Goal: Navigation & Orientation: Find specific page/section

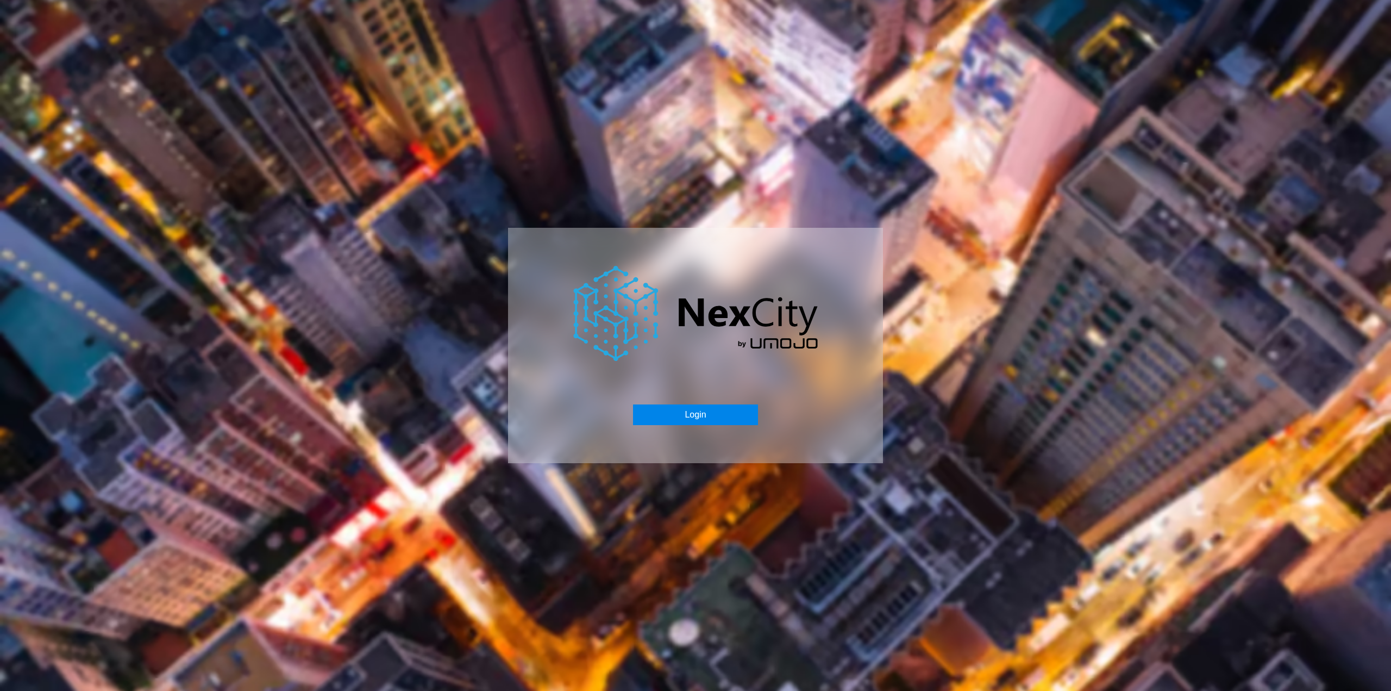
click at [693, 418] on button "Login" at bounding box center [695, 414] width 124 height 21
click at [685, 416] on button "Login" at bounding box center [695, 414] width 124 height 21
click at [689, 417] on button "Login" at bounding box center [695, 414] width 124 height 21
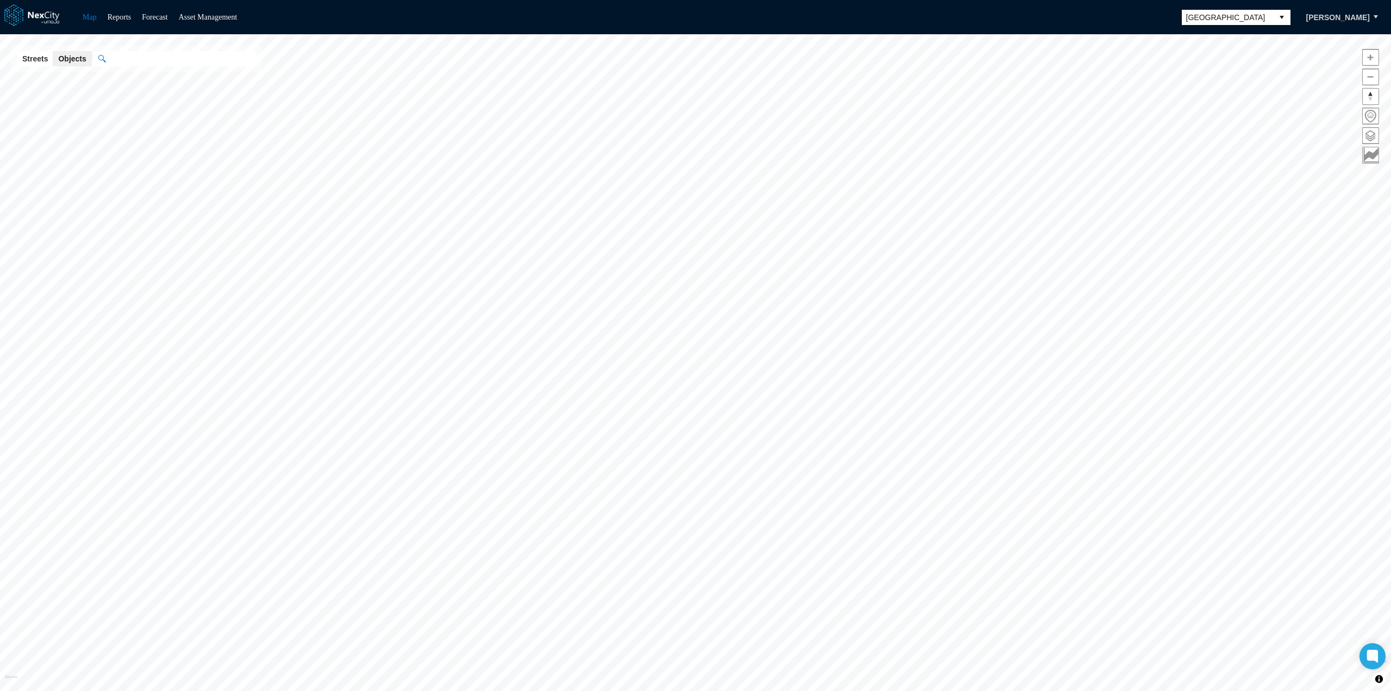
click at [1273, 16] on button "select" at bounding box center [1281, 17] width 17 height 15
click at [1201, 107] on span "[GEOGRAPHIC_DATA][PERSON_NAME]" at bounding box center [1232, 109] width 100 height 22
click at [91, 17] on link "Map" at bounding box center [90, 17] width 14 height 8
click at [1370, 137] on span at bounding box center [1371, 136] width 16 height 16
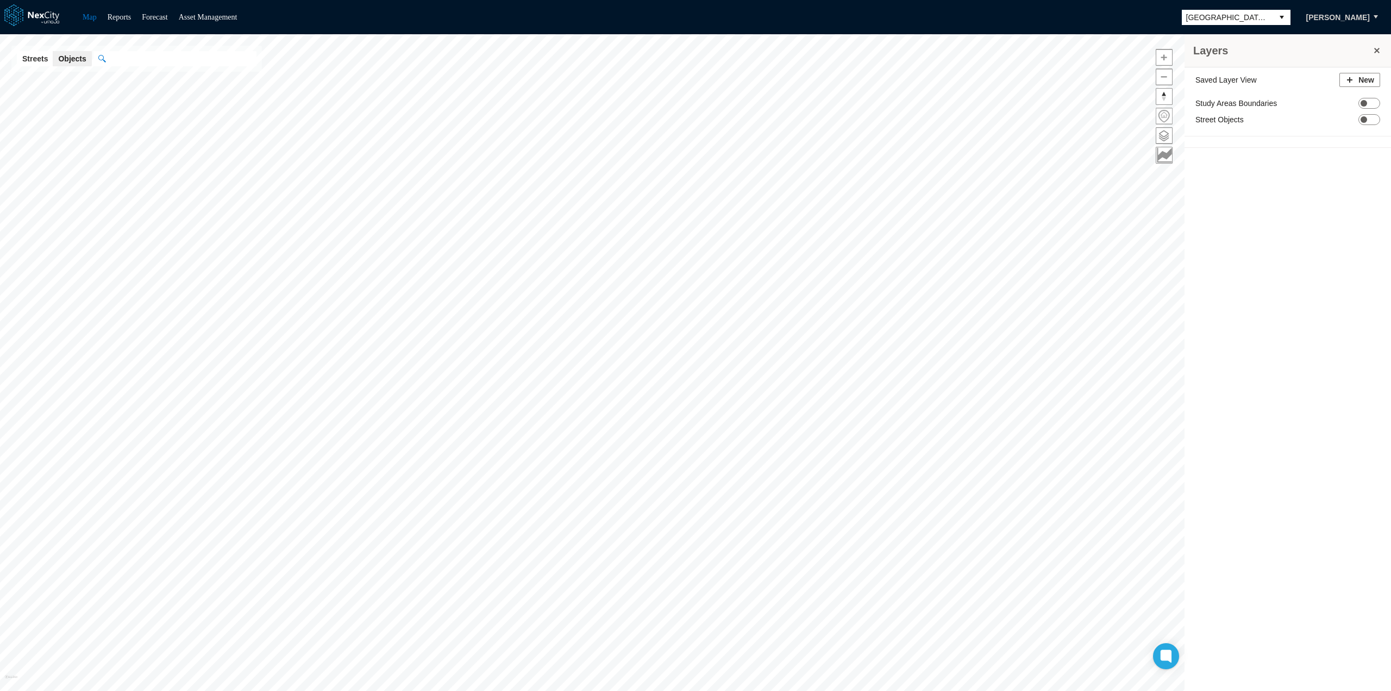
click at [1164, 117] on span at bounding box center [1165, 116] width 16 height 16
click at [1166, 115] on span at bounding box center [1165, 116] width 16 height 16
click at [1163, 137] on span at bounding box center [1165, 136] width 16 height 16
